Goal: Unclear

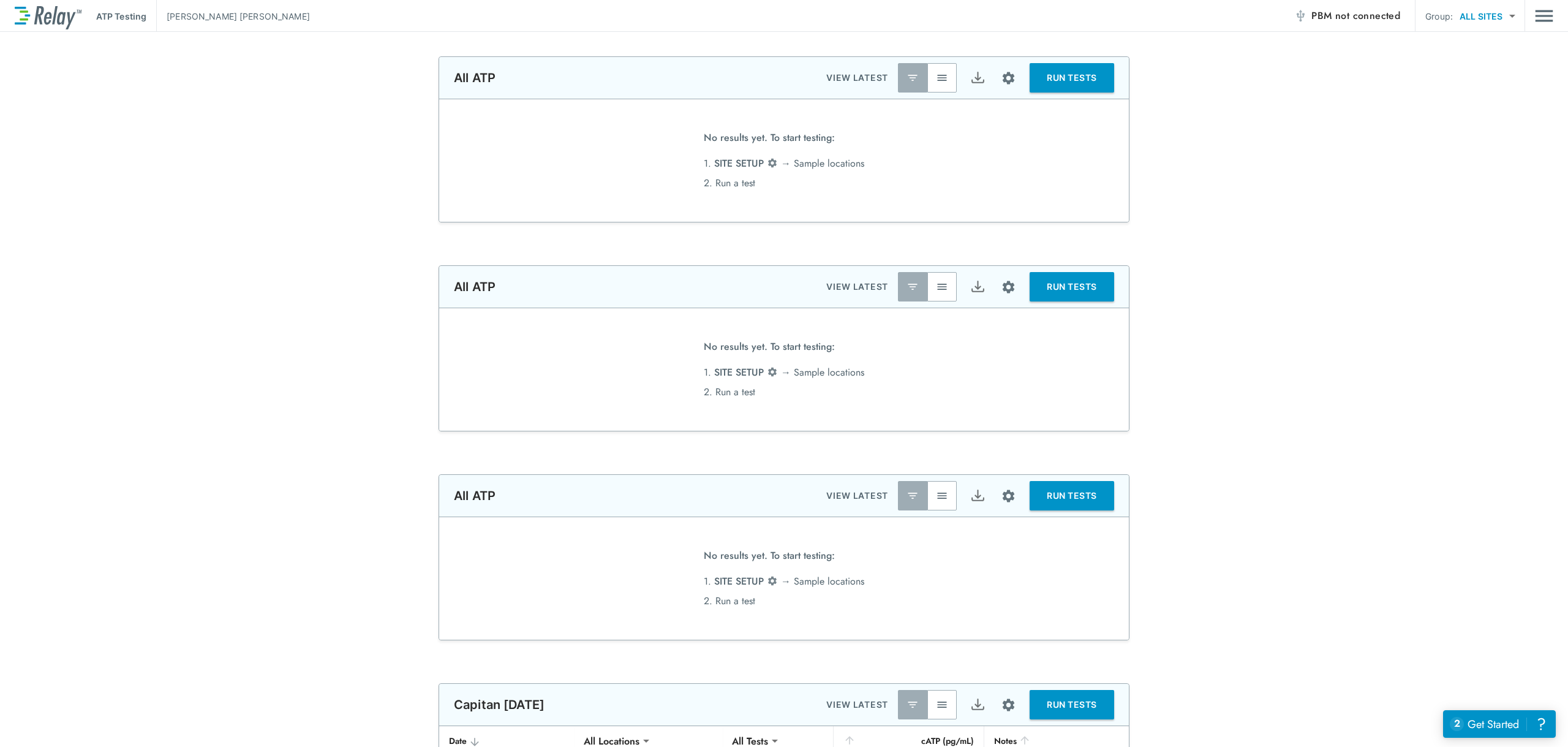
type input "*******"
type input "**********"
type input "*****"
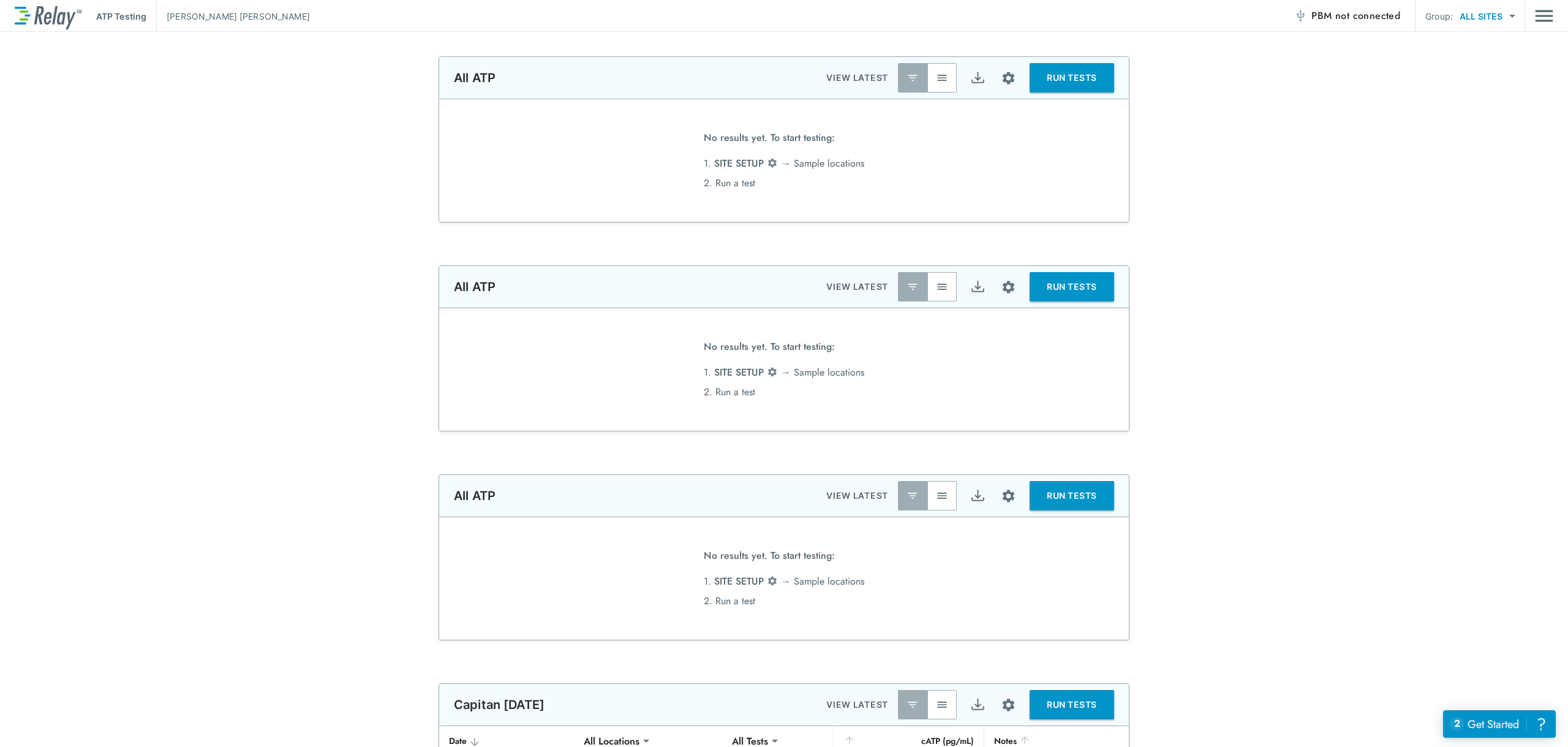
type input "*****"
